Goal: Find specific page/section: Find specific page/section

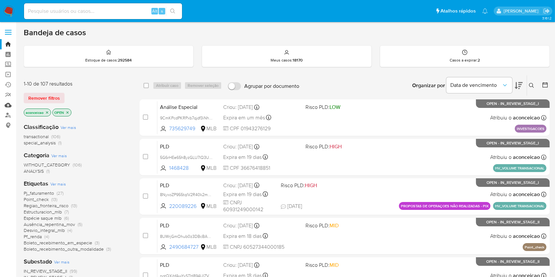
click at [11, 102] on link "Mulan" at bounding box center [39, 105] width 78 height 10
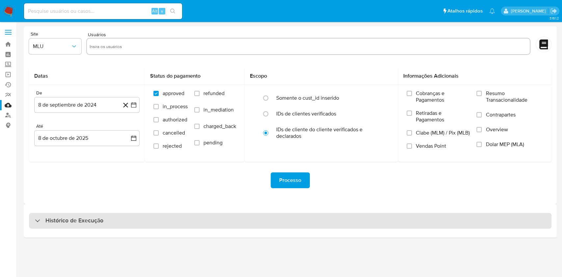
click at [218, 220] on div "Histórico de Execução" at bounding box center [290, 221] width 523 height 16
select select "10"
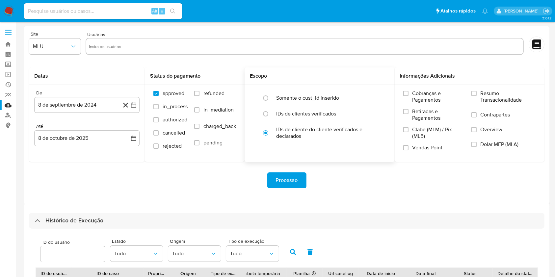
scroll to position [88, 0]
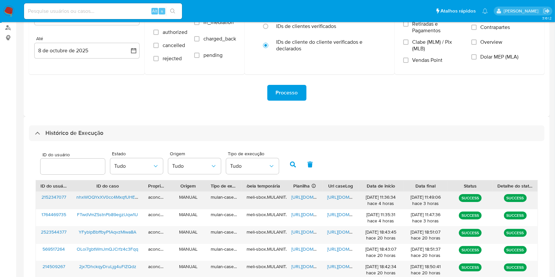
click at [309, 198] on span "[URL][DOMAIN_NAME]" at bounding box center [313, 197] width 45 height 7
click at [344, 200] on span "[URL][DOMAIN_NAME]" at bounding box center [349, 197] width 45 height 7
